Goal: Transaction & Acquisition: Purchase product/service

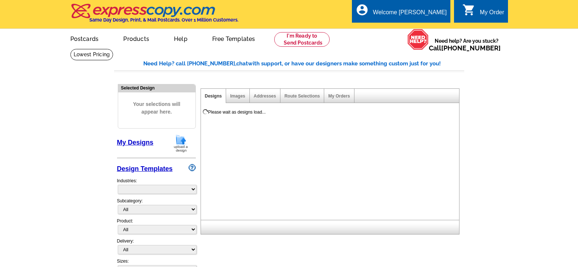
select select "785"
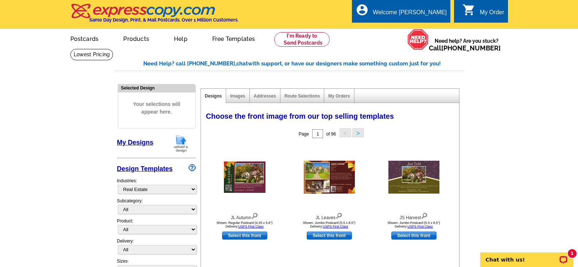
click at [146, 143] on link "My Designs" at bounding box center [135, 142] width 36 height 7
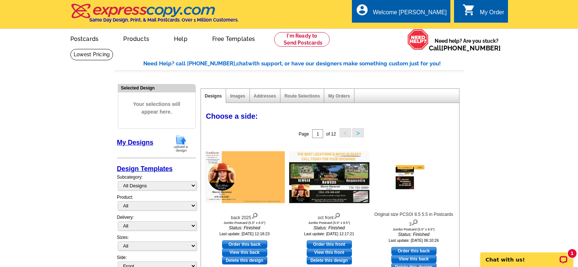
click at [181, 142] on img at bounding box center [180, 143] width 19 height 19
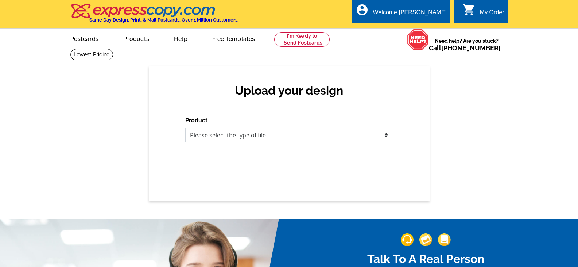
click at [236, 138] on select "Please select the type of file... Postcards Business Cards Letters and flyers G…" at bounding box center [289, 135] width 208 height 15
select select "1"
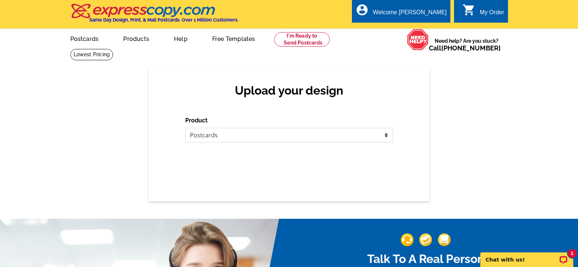
click at [185, 128] on select "Please select the type of file... Postcards Business Cards Letters and flyers G…" at bounding box center [289, 135] width 208 height 15
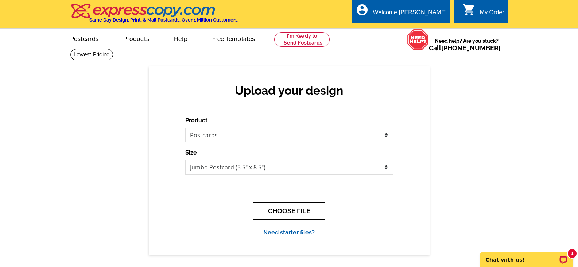
click at [282, 209] on button "CHOOSE FILE" at bounding box center [289, 210] width 72 height 17
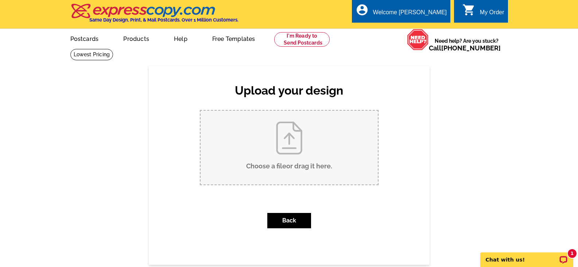
click at [296, 153] on input "Choose a file or drag it here ." at bounding box center [289, 148] width 177 height 74
type input "C:\fakepath\home equity postcard 2025.zip"
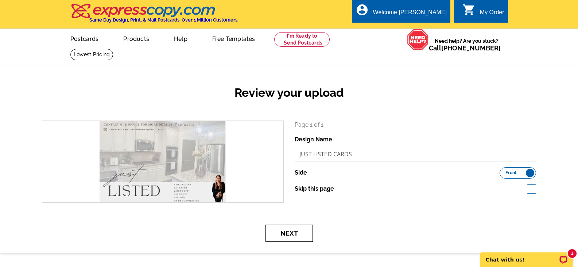
click at [289, 234] on button "Next" at bounding box center [289, 232] width 47 height 17
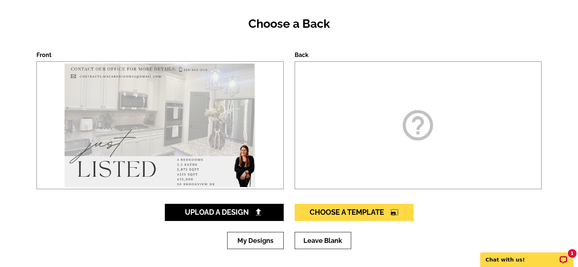
scroll to position [73, 0]
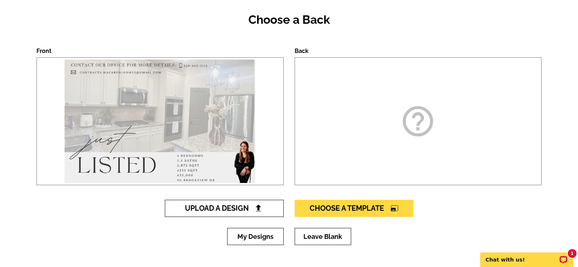
click at [228, 208] on span "Upload A Design" at bounding box center [224, 208] width 78 height 9
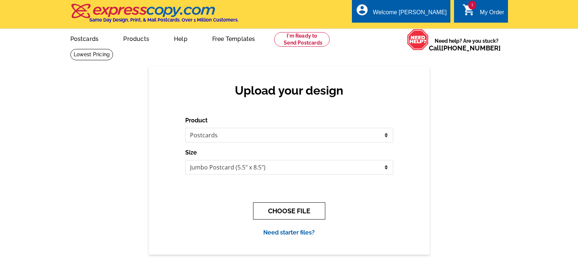
click at [292, 213] on button "CHOOSE FILE" at bounding box center [289, 210] width 72 height 17
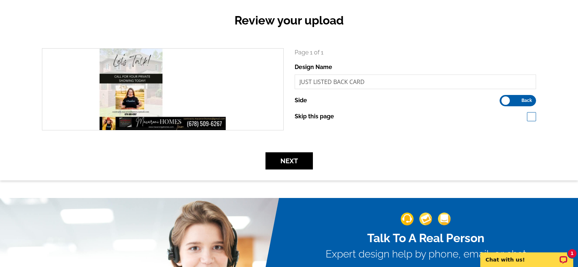
scroll to position [73, 0]
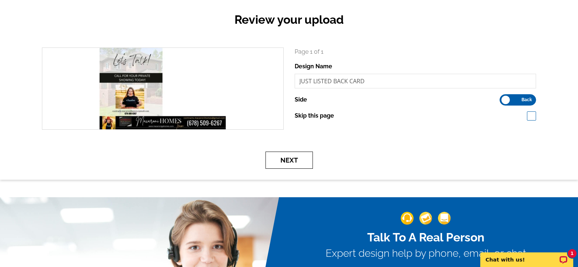
click at [291, 165] on button "Next" at bounding box center [289, 159] width 47 height 17
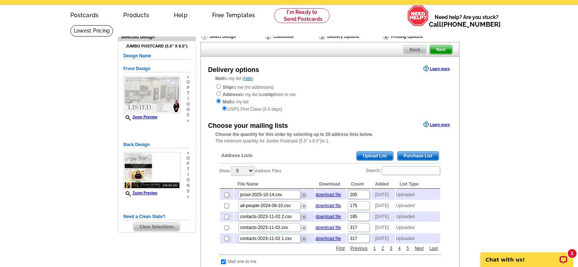
scroll to position [36, 0]
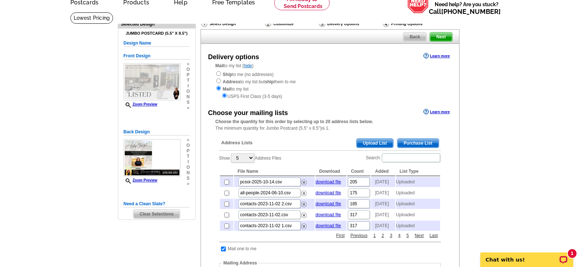
click at [385, 144] on span "Upload List" at bounding box center [375, 143] width 36 height 9
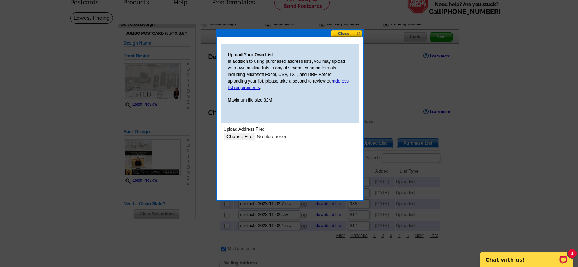
scroll to position [0, 0]
click at [240, 134] on input "file" at bounding box center [269, 136] width 92 height 8
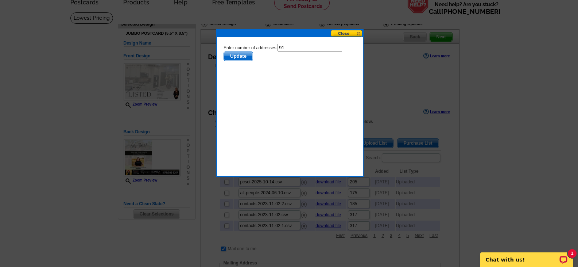
click at [241, 58] on span "Update" at bounding box center [238, 56] width 29 height 9
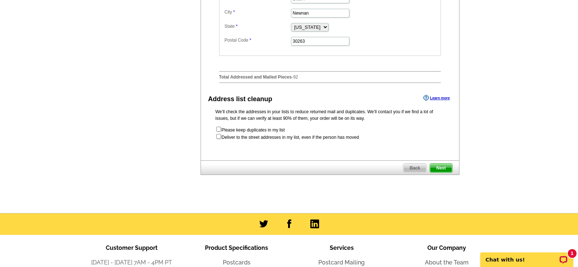
scroll to position [365, 0]
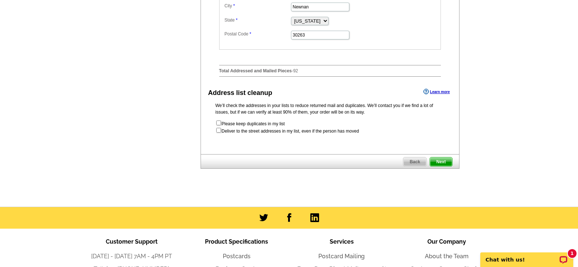
click at [442, 166] on span "Next" at bounding box center [441, 161] width 22 height 9
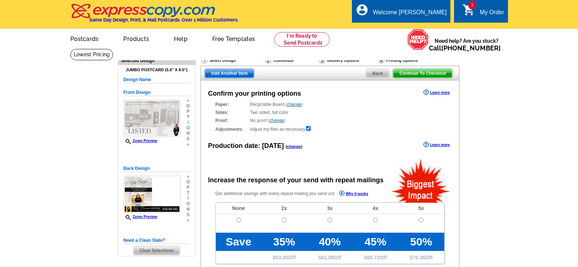
radio input "false"
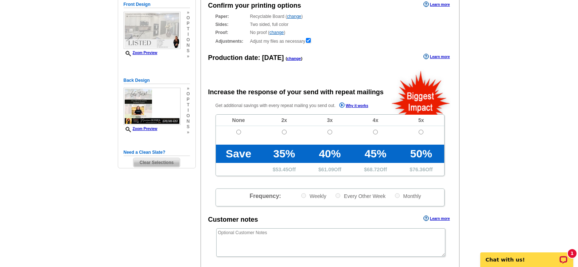
scroll to position [109, 0]
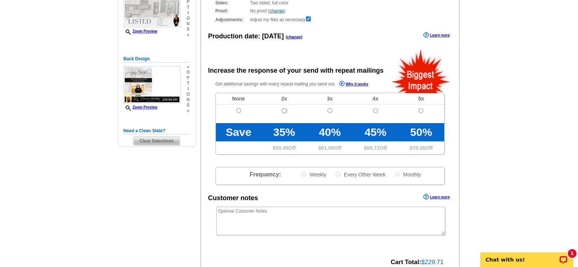
click at [284, 111] on input "radio" at bounding box center [284, 110] width 5 height 5
radio input "true"
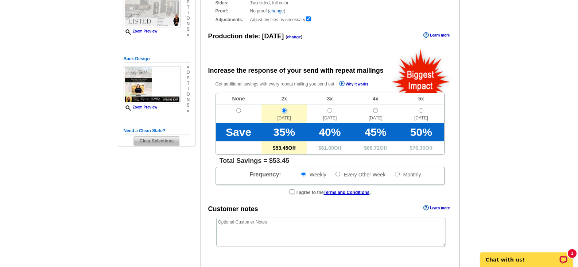
scroll to position [146, 0]
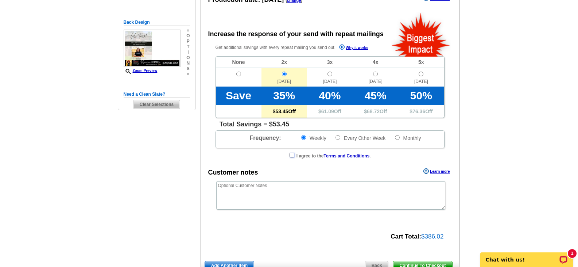
click at [291, 156] on input "checkbox" at bounding box center [292, 155] width 5 height 5
checkbox input "true"
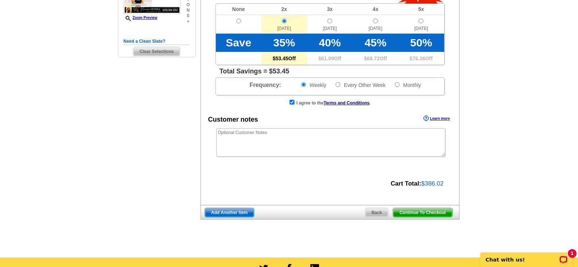
scroll to position [182, 0]
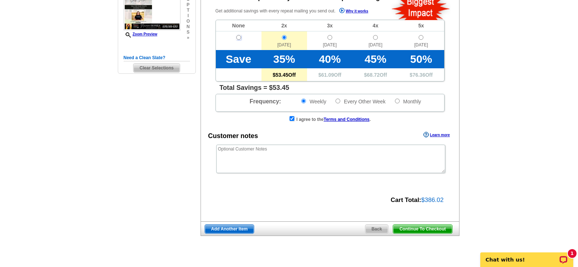
click at [238, 39] on input "radio" at bounding box center [238, 37] width 5 height 5
radio input "true"
radio input "false"
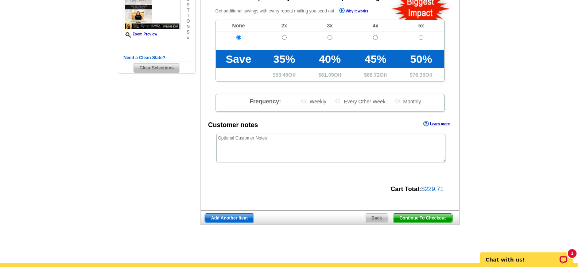
click at [421, 219] on span "Continue To Checkout" at bounding box center [422, 217] width 59 height 9
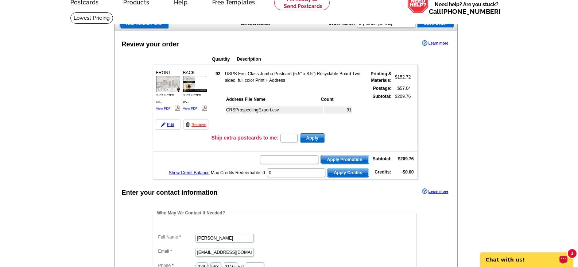
click at [534, 260] on p "Chat with us!" at bounding box center [522, 260] width 72 height 6
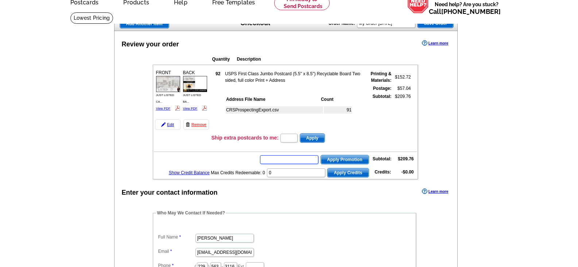
click at [281, 163] on input "text" at bounding box center [289, 159] width 58 height 9
paste input "CC2325"
type input "CC2325"
click at [346, 161] on span "Apply Promotion" at bounding box center [345, 159] width 48 height 9
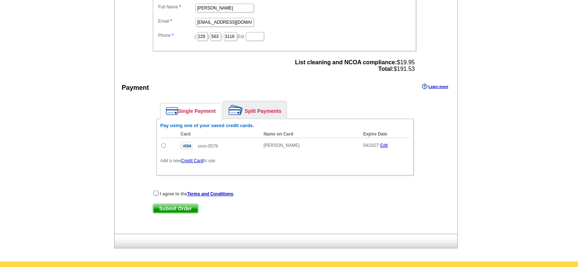
scroll to position [292, 0]
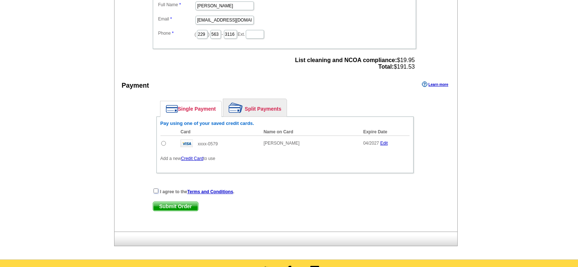
click at [157, 192] on input "checkbox" at bounding box center [156, 190] width 5 height 5
checkbox input "true"
click at [175, 205] on span "Submit Order" at bounding box center [175, 206] width 45 height 9
click at [385, 143] on link "Edit" at bounding box center [385, 142] width 8 height 5
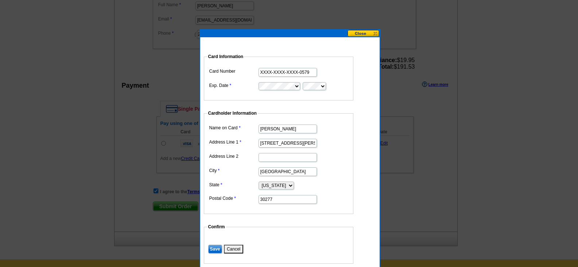
click at [299, 74] on input "XXXX-XXXX-XXXX-0579" at bounding box center [288, 72] width 58 height 9
click at [310, 73] on input "XXXX-XXXX-XXXX-0579" at bounding box center [288, 72] width 58 height 9
drag, startPoint x: 309, startPoint y: 70, endPoint x: 251, endPoint y: 74, distance: 58.5
click at [251, 74] on dl "Card Number XXXX-XXXX-XXXX-0579 Exp. Date" at bounding box center [279, 78] width 142 height 25
click at [237, 247] on button "Cancel" at bounding box center [233, 248] width 19 height 9
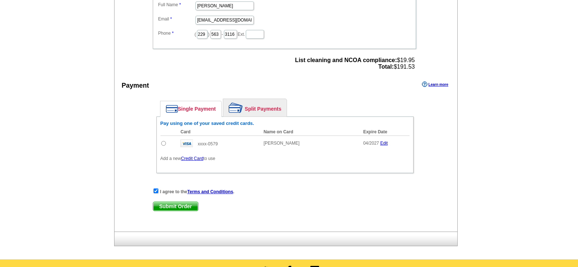
click at [199, 159] on link "Credit Card" at bounding box center [192, 158] width 22 height 5
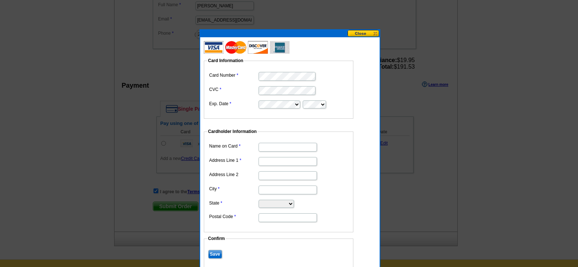
click at [356, 111] on dd "Card Information Card Number CVC Exp. Date" at bounding box center [282, 81] width 157 height 75
click at [282, 147] on input "Name on Card" at bounding box center [288, 147] width 58 height 9
click at [268, 148] on input "Name on Card" at bounding box center [288, 147] width 58 height 9
type input "[PERSON_NAME]"
type input "[STREET_ADDRESS]"
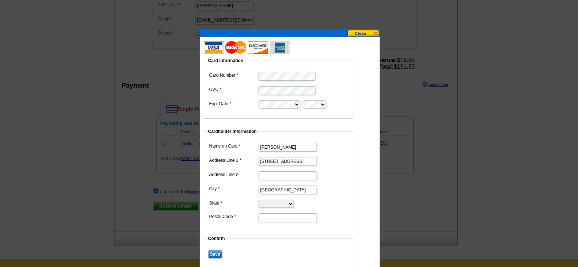
type input "Sharpsburg"
select select "GA"
type input "30277"
click at [359, 171] on dd "Cardholder Information Name on Card Sheree Macaroni Address Line 1 220 Beaubroo…" at bounding box center [282, 180] width 157 height 104
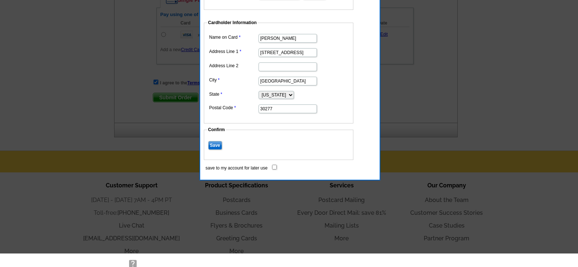
scroll to position [401, 0]
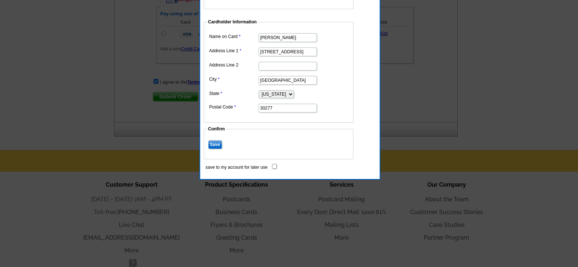
click at [273, 166] on input "save to my account for later use" at bounding box center [274, 166] width 5 height 5
checkbox input "true"
click at [212, 143] on input "Save" at bounding box center [215, 144] width 14 height 9
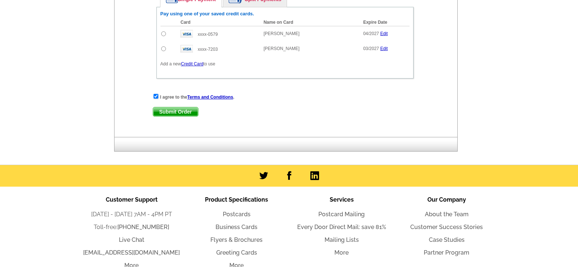
scroll to position [328, 0]
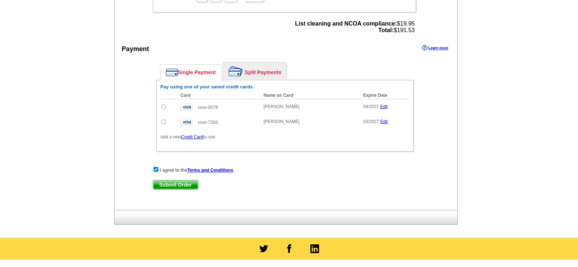
click at [162, 123] on input "radio" at bounding box center [163, 121] width 5 height 5
radio input "true"
click at [178, 183] on span "Submit Order" at bounding box center [175, 184] width 45 height 9
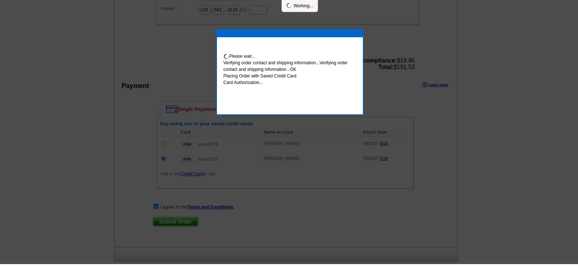
scroll to position [325, 0]
